Goal: Task Accomplishment & Management: Use online tool/utility

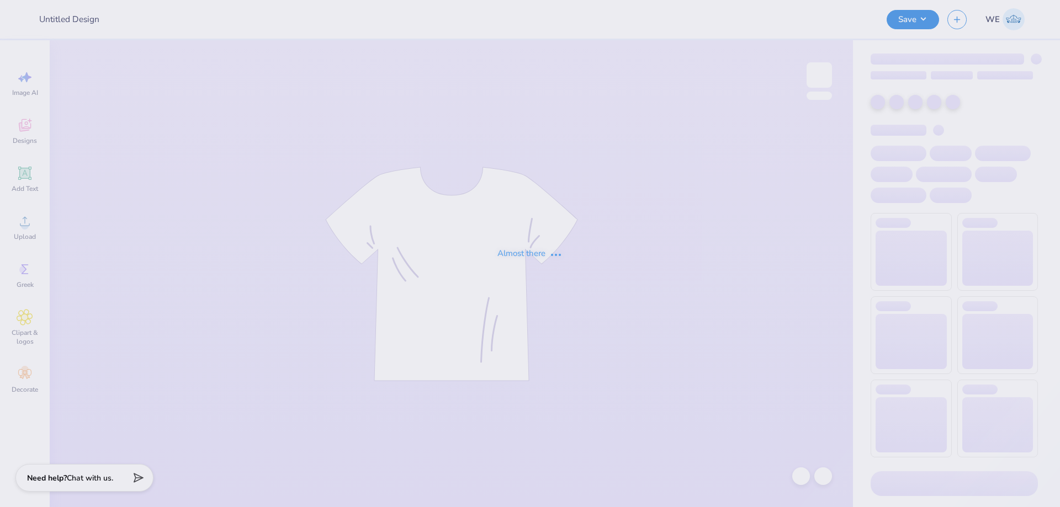
type input "Merch for Delta Zeta"
type input "Shirts for AGI"
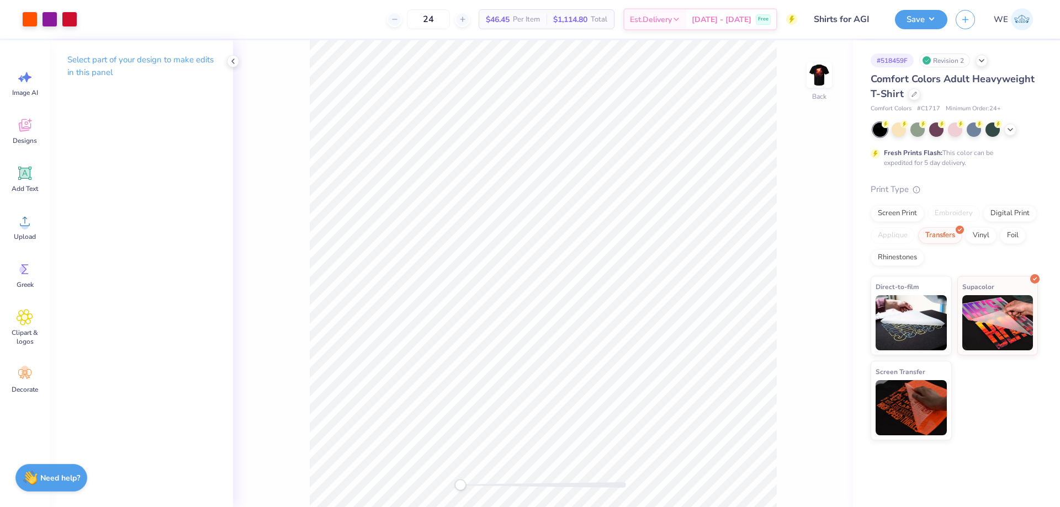
click at [828, 155] on div "Back" at bounding box center [543, 273] width 620 height 467
click at [817, 77] on img at bounding box center [819, 75] width 44 height 44
click at [19, 220] on icon at bounding box center [25, 221] width 17 height 17
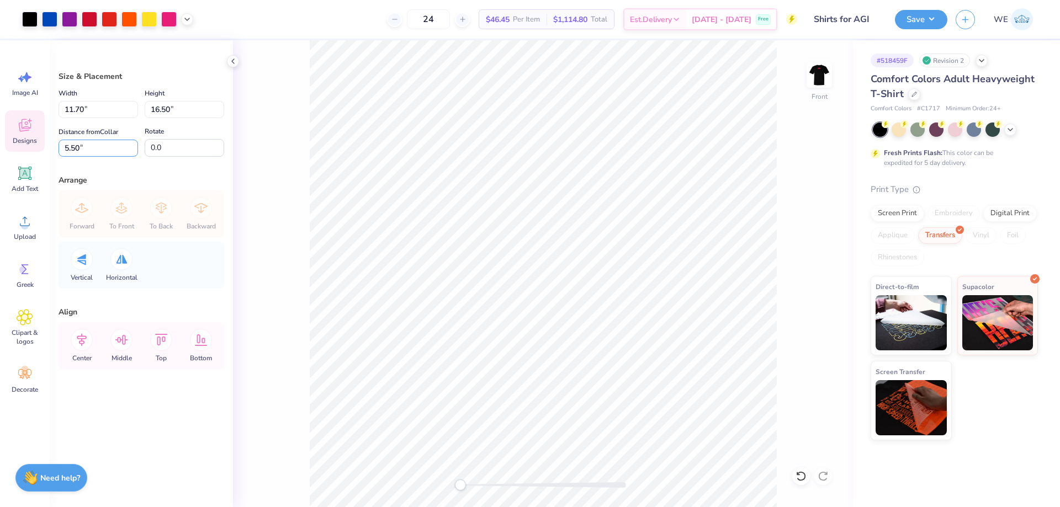
drag, startPoint x: 93, startPoint y: 148, endPoint x: 24, endPoint y: 146, distance: 69.0
click at [24, 146] on div "Art colors 24 $46.45 Per Item $1,114.80 Total Est. Delivery [DATE] - [DATE] Fre…" at bounding box center [530, 253] width 1060 height 507
type input "3"
